Goal: Task Accomplishment & Management: Use online tool/utility

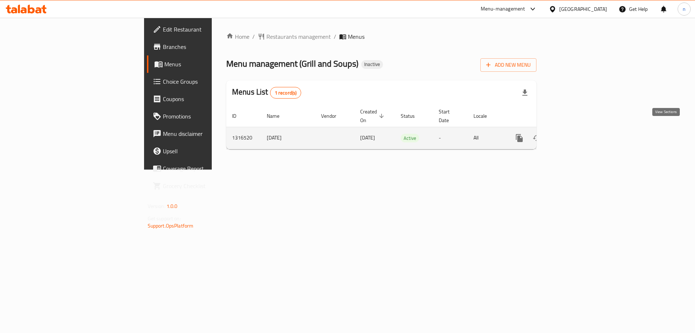
click at [576, 134] on icon "enhanced table" at bounding box center [572, 138] width 9 height 9
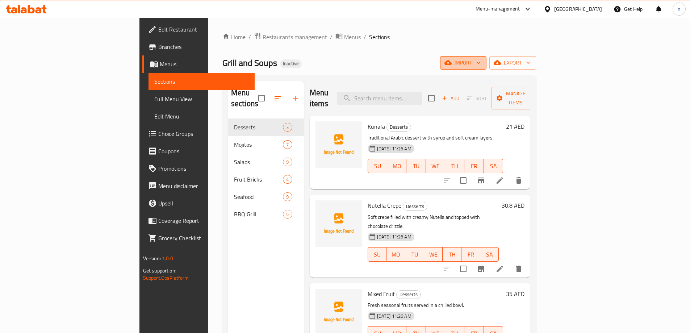
click at [481, 60] on span "import" at bounding box center [463, 62] width 35 height 9
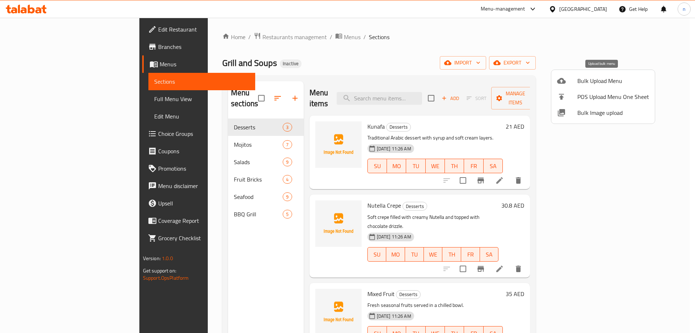
click at [599, 82] on span "Bulk Upload Menu" at bounding box center [614, 80] width 72 height 9
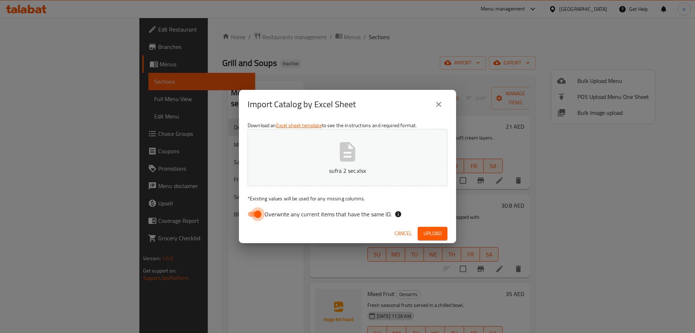
click at [251, 215] on input "Overwrite any current items that have the same ID." at bounding box center [257, 214] width 41 height 14
checkbox input "false"
click at [438, 236] on span "Upload" at bounding box center [433, 233] width 18 height 9
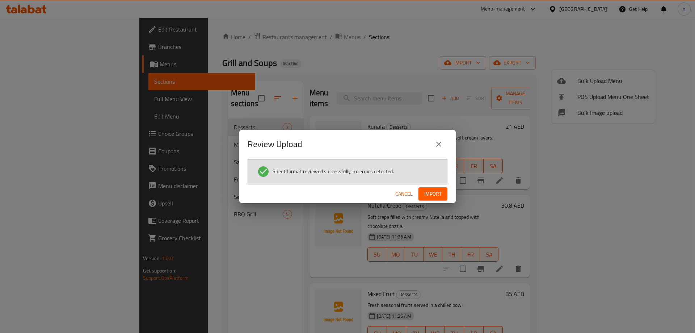
click at [434, 193] on span "Import" at bounding box center [433, 193] width 17 height 9
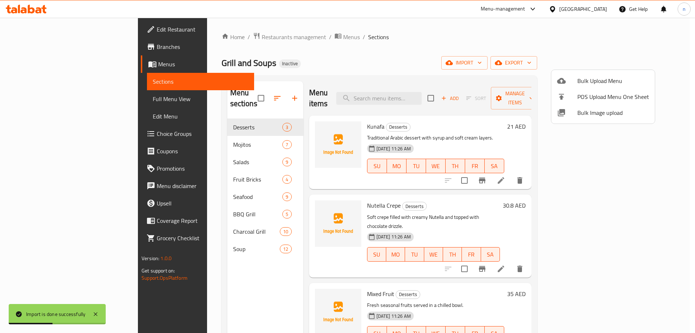
click at [164, 221] on div at bounding box center [347, 166] width 695 height 333
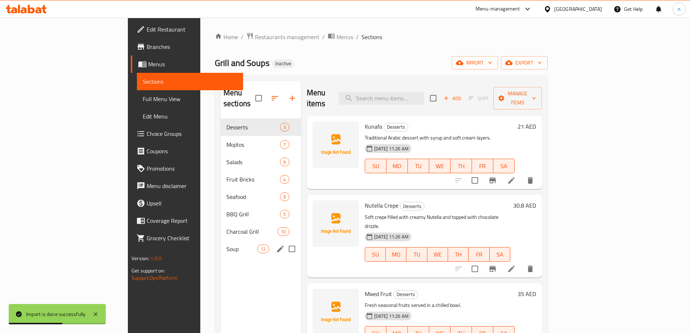
click at [226, 244] on span "Soup" at bounding box center [241, 248] width 31 height 9
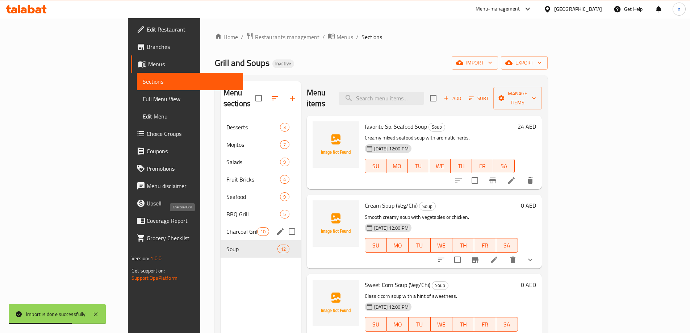
click at [226, 227] on span "Charcoal Grill" at bounding box center [241, 231] width 31 height 9
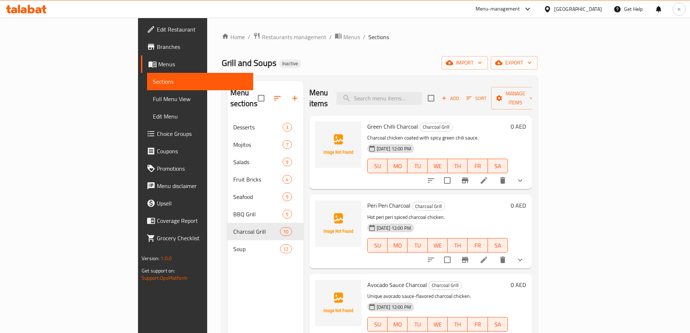
click at [153, 96] on span "Full Menu View" at bounding box center [200, 99] width 95 height 9
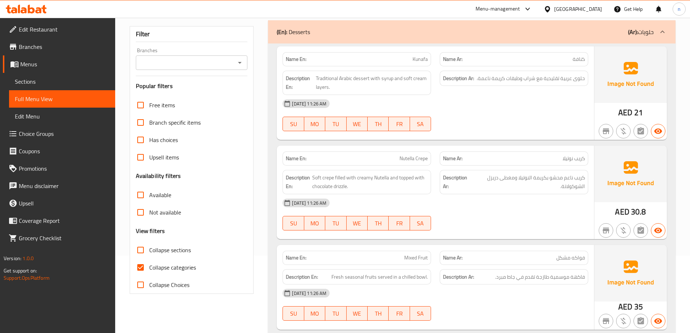
scroll to position [145, 0]
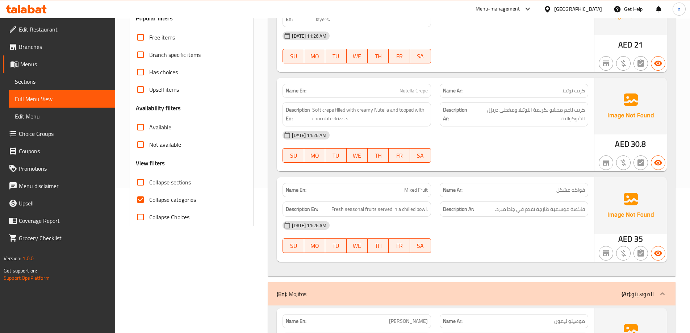
click at [142, 200] on input "Collapse categories" at bounding box center [140, 199] width 17 height 17
checkbox input "false"
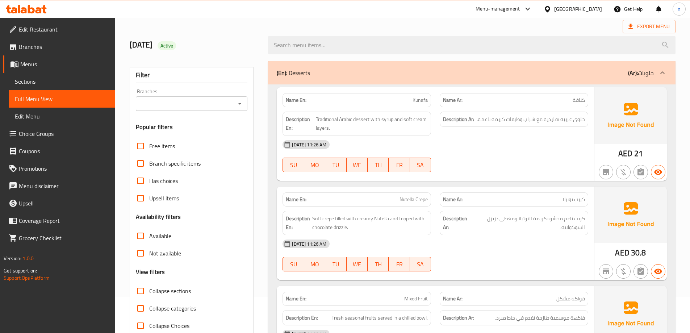
click at [662, 73] on icon at bounding box center [662, 72] width 9 height 9
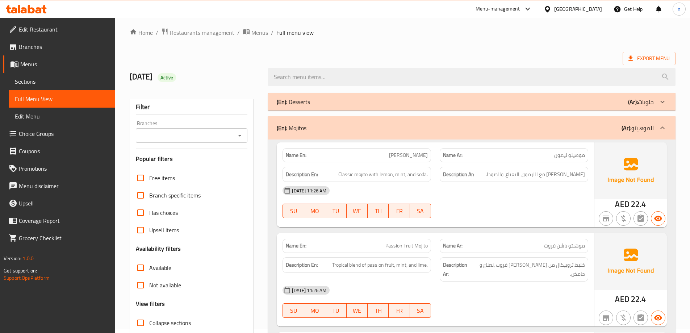
scroll to position [0, 0]
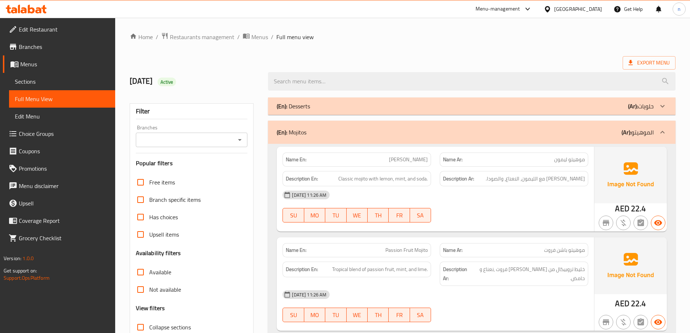
click at [661, 136] on icon at bounding box center [662, 132] width 9 height 9
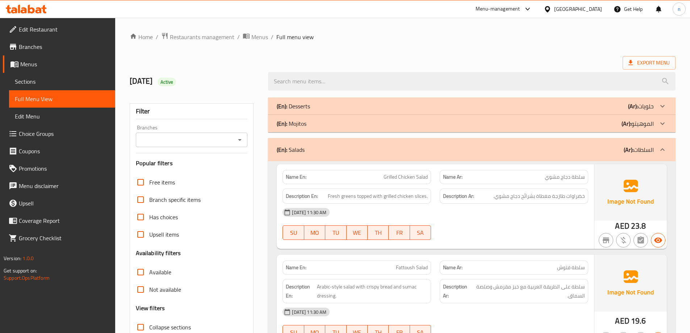
click at [664, 154] on icon at bounding box center [662, 149] width 9 height 9
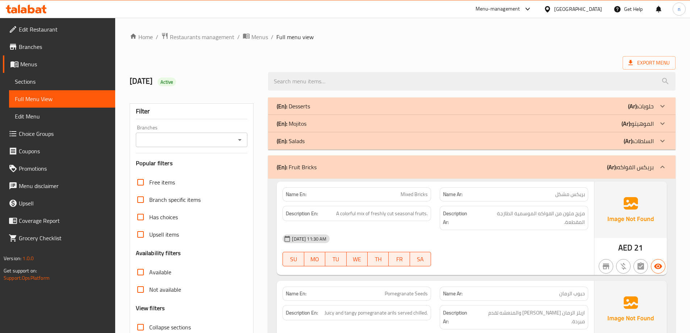
click at [659, 170] on icon at bounding box center [662, 167] width 9 height 9
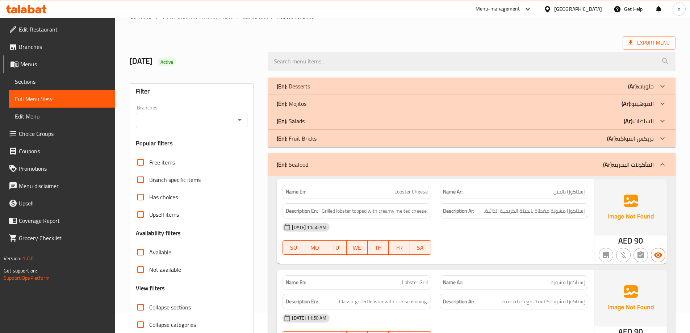
scroll to position [36, 0]
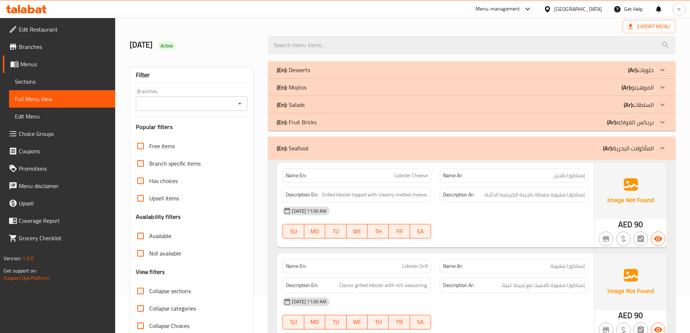
click at [664, 153] on div at bounding box center [662, 147] width 17 height 17
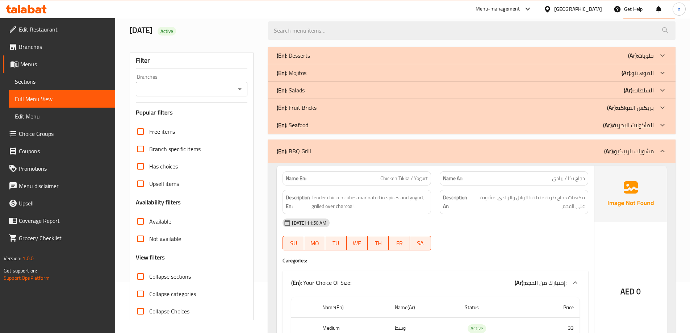
scroll to position [72, 0]
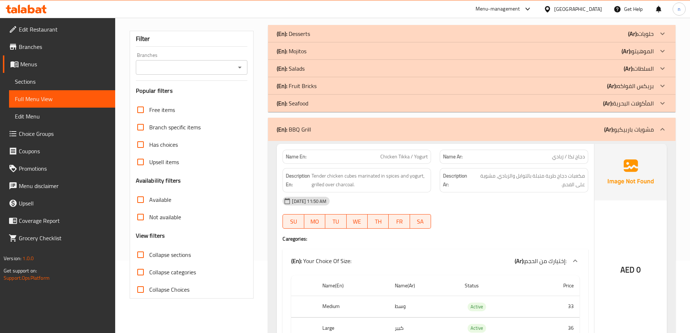
click at [662, 135] on div at bounding box center [662, 129] width 17 height 17
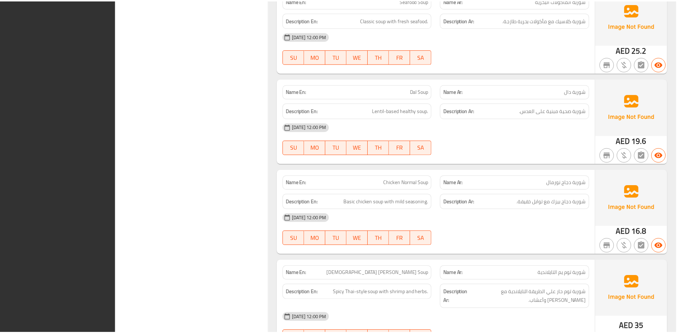
scroll to position [3430, 0]
